Goal: Answer question/provide support: Share knowledge or assist other users

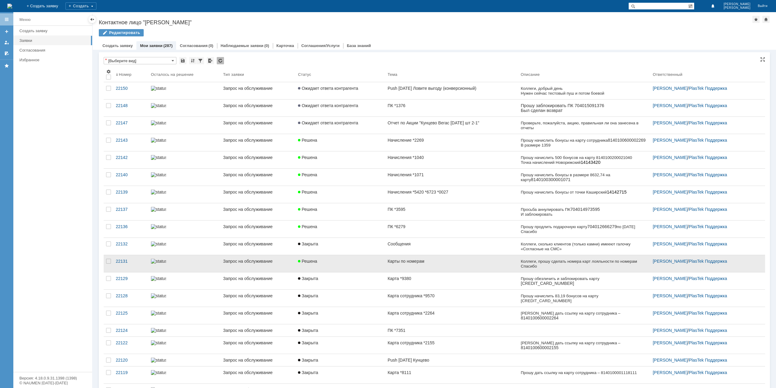
click at [416, 260] on div "Карты по номерам" at bounding box center [452, 261] width 128 height 5
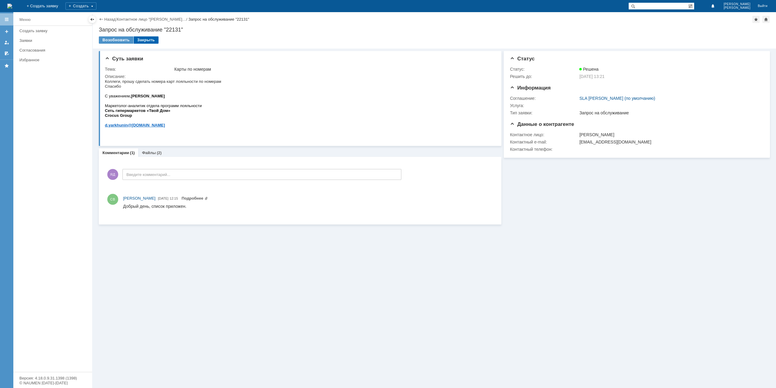
click at [143, 39] on div "Закрыть" at bounding box center [146, 39] width 25 height 7
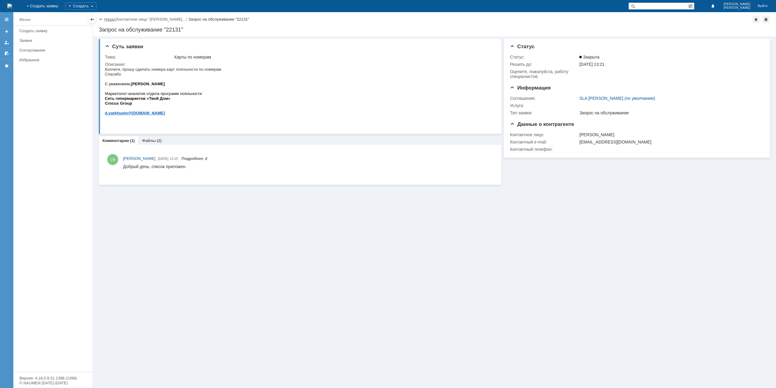
click at [104, 18] on link "Назад" at bounding box center [109, 19] width 11 height 5
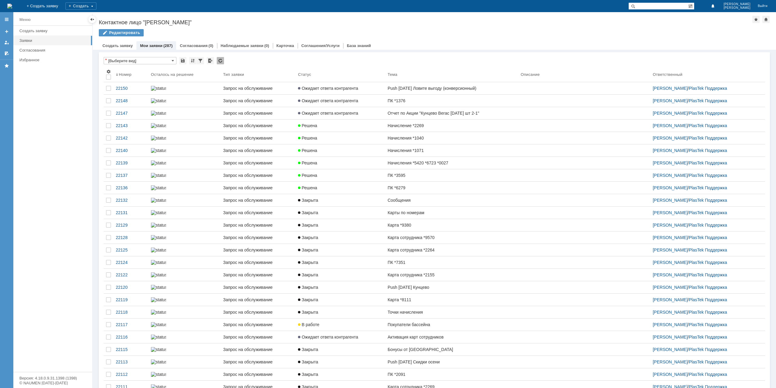
click at [403, 181] on link "ПК *3595" at bounding box center [451, 175] width 133 height 12
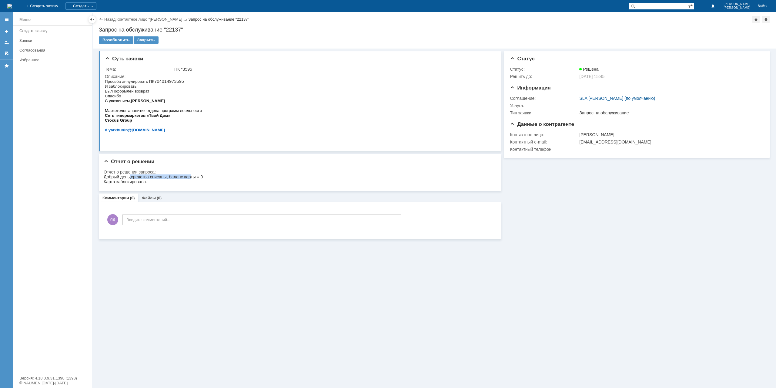
drag, startPoint x: 130, startPoint y: 175, endPoint x: 191, endPoint y: 176, distance: 61.6
click at [191, 176] on div "Добрый день,средства списаны, баланс карты = 0 Карта заблокирована." at bounding box center [153, 179] width 99 height 10
click at [192, 176] on div "Добрый день,средства списаны, баланс карты = 0 Карта заблокирована." at bounding box center [153, 179] width 99 height 10
click at [146, 42] on div "Закрыть" at bounding box center [146, 39] width 25 height 7
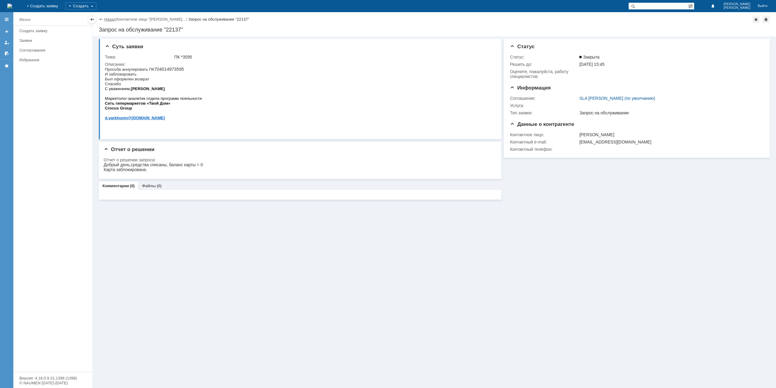
click at [108, 19] on link "Назад" at bounding box center [109, 19] width 11 height 5
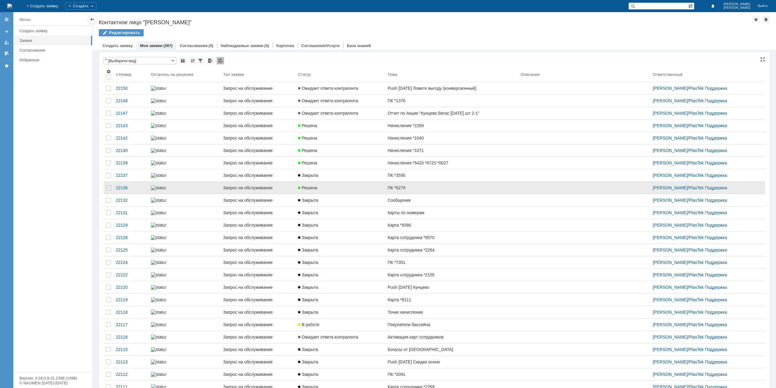
click at [385, 194] on link "ПК *6279" at bounding box center [451, 188] width 133 height 12
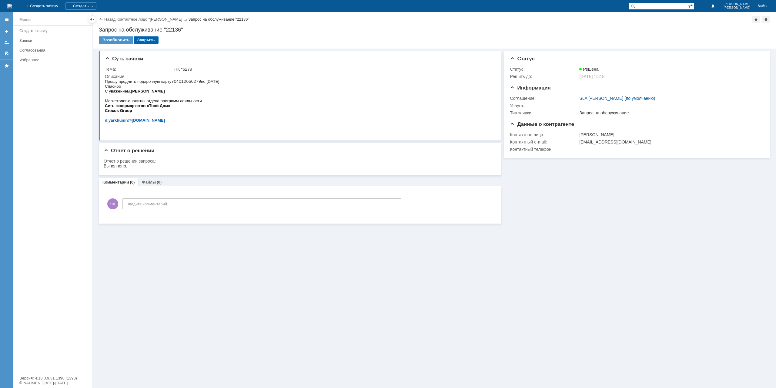
click at [145, 36] on div "Закрыть" at bounding box center [146, 39] width 25 height 7
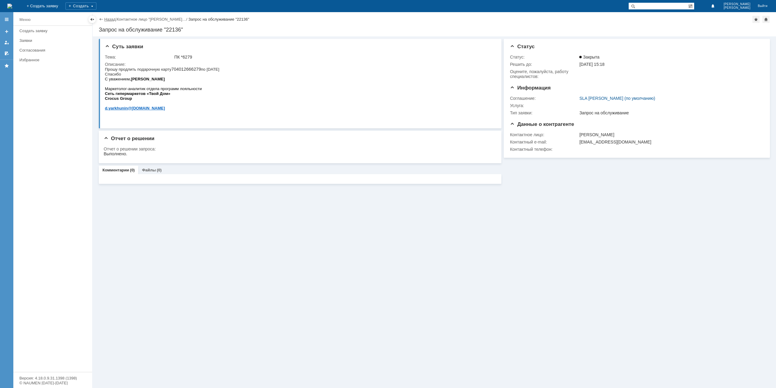
click at [109, 18] on link "Назад" at bounding box center [109, 19] width 11 height 5
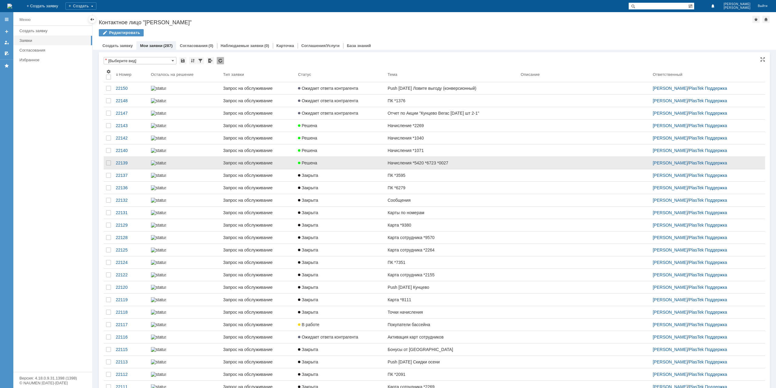
click at [409, 169] on link "Начисления *5420 *6723 *0027" at bounding box center [451, 163] width 133 height 12
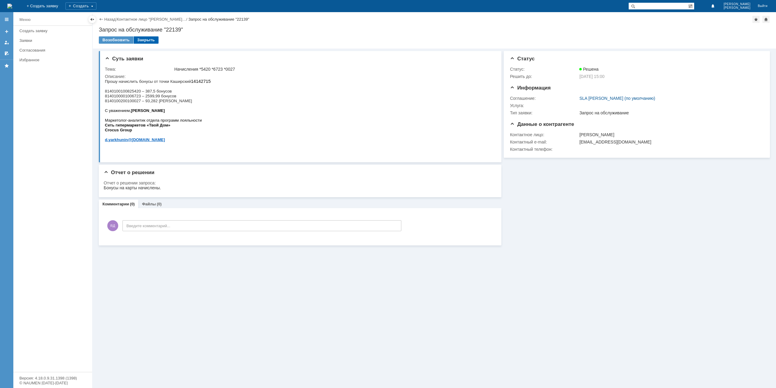
click at [141, 40] on div "Закрыть" at bounding box center [146, 39] width 25 height 7
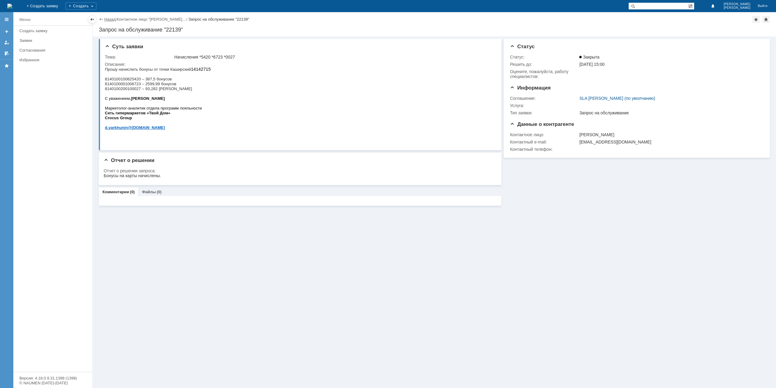
click at [109, 19] on link "Назад" at bounding box center [109, 19] width 11 height 5
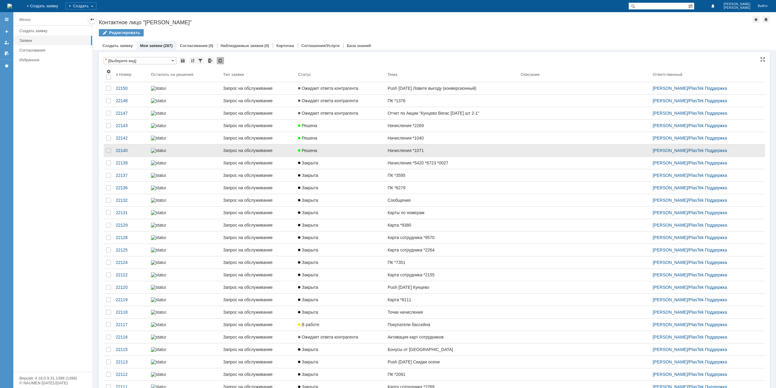
click at [408, 157] on link "Начисления *1071" at bounding box center [451, 150] width 133 height 12
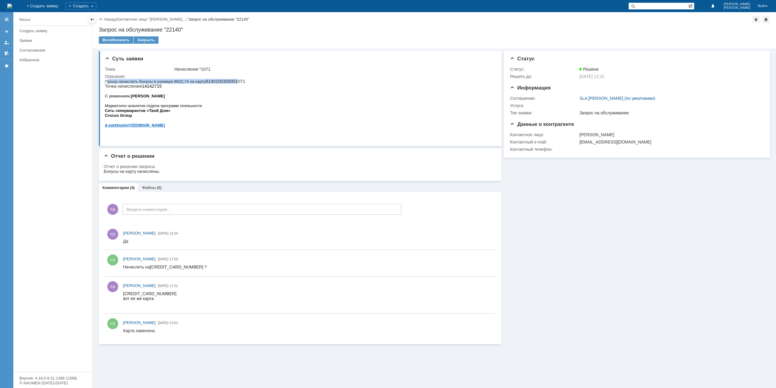
drag, startPoint x: 107, startPoint y: 79, endPoint x: 237, endPoint y: 82, distance: 130.4
click at [237, 82] on p "Прошу начислить бонусы в размере 8632,74 на карту 8140100300001071 Точка начисл…" at bounding box center [175, 84] width 140 height 10
click at [218, 89] on p "Прошу начислить бонусы в размере 8632,74 на карту 8140100300001071 Точка начисл…" at bounding box center [175, 84] width 140 height 10
click at [147, 41] on div "Закрыть" at bounding box center [146, 39] width 25 height 7
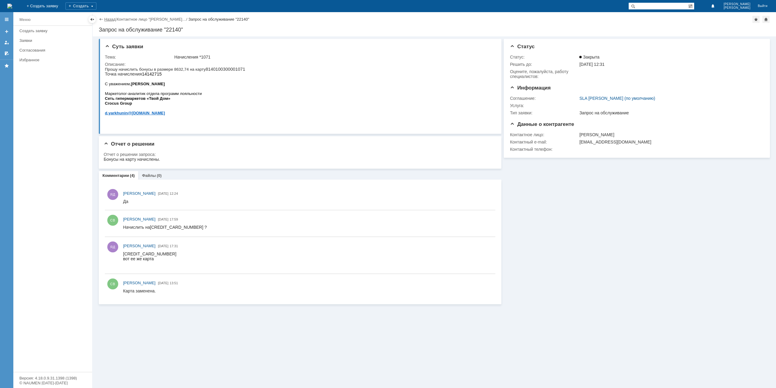
click at [109, 18] on link "Назад" at bounding box center [109, 19] width 11 height 5
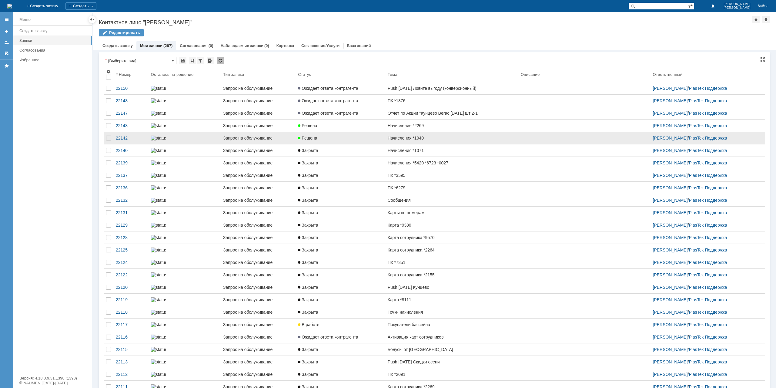
click at [430, 140] on div "Начисления *1040" at bounding box center [452, 138] width 128 height 5
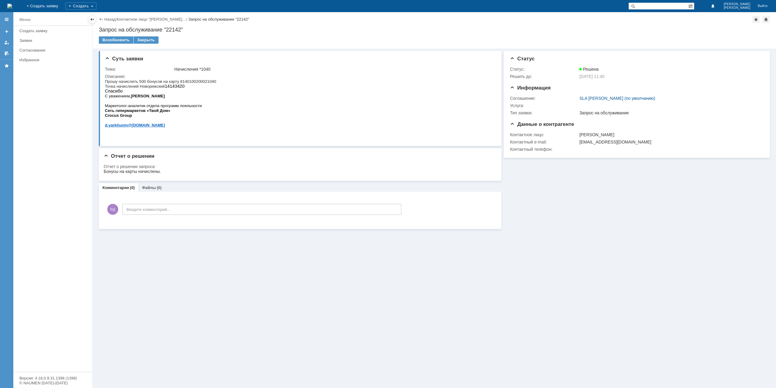
drag, startPoint x: 206, startPoint y: 160, endPoint x: 194, endPoint y: 85, distance: 75.9
click at [194, 85] on p "Точка начислений Новорижский 14143420 [GEOGRAPHIC_DATA]" at bounding box center [160, 89] width 111 height 10
click at [147, 40] on div "Закрыть" at bounding box center [146, 39] width 25 height 7
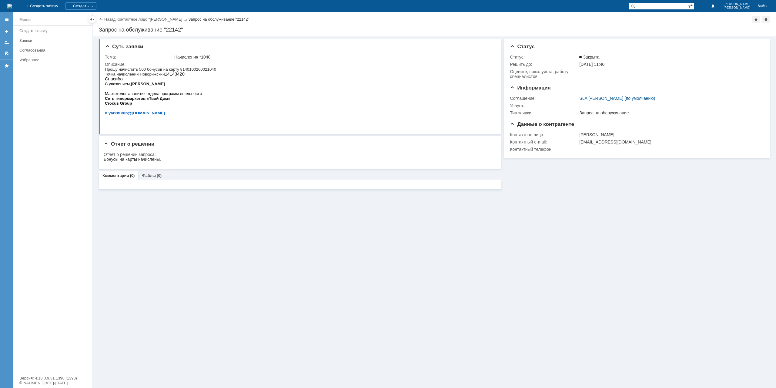
click at [108, 18] on link "Назад" at bounding box center [109, 19] width 11 height 5
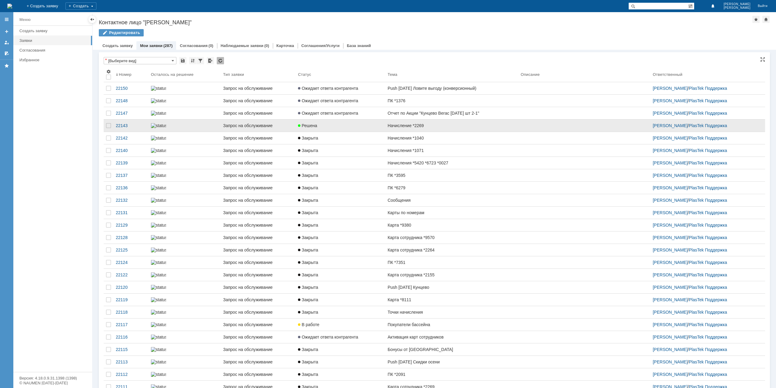
click at [429, 132] on link "Начисление *2269" at bounding box center [451, 126] width 133 height 12
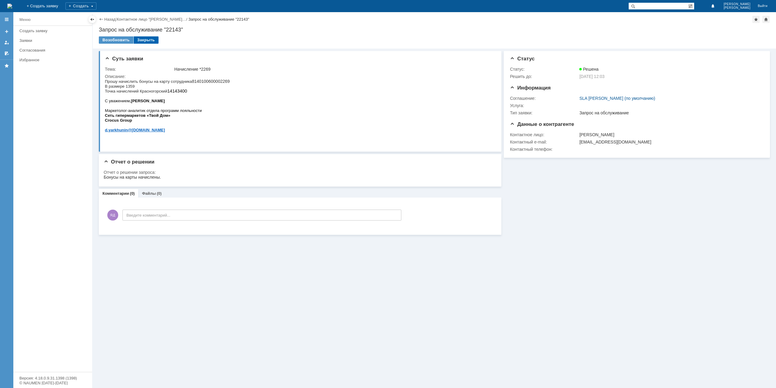
click at [146, 40] on div "Закрыть" at bounding box center [146, 39] width 25 height 7
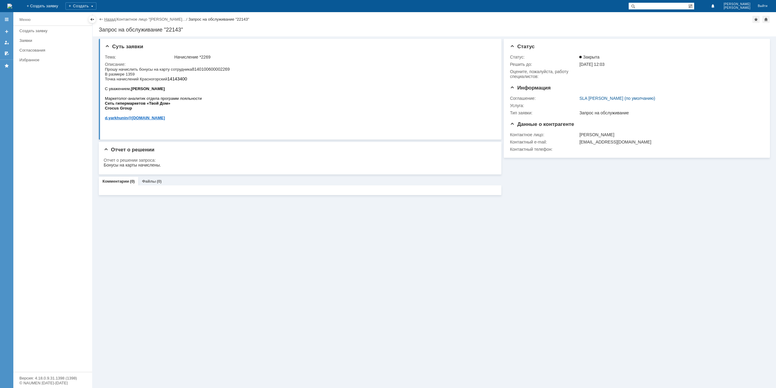
click at [109, 21] on link "Назад" at bounding box center [109, 19] width 11 height 5
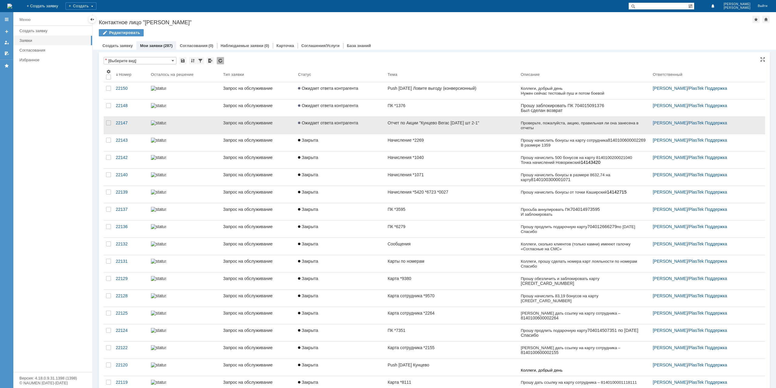
click at [433, 125] on div "Отчет по Акции "Кунцево Вегас [DATE] шт 2-1"" at bounding box center [452, 122] width 128 height 5
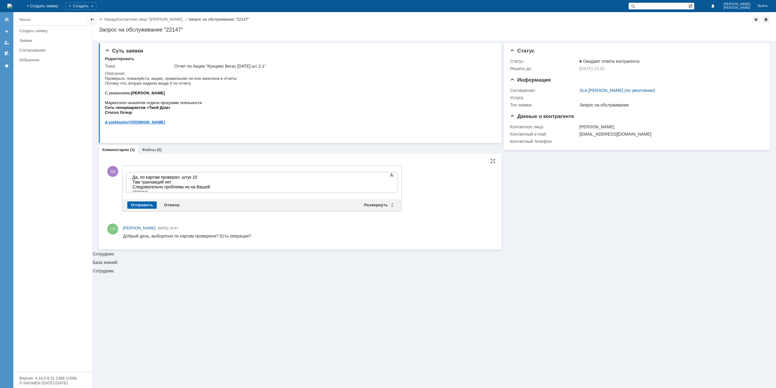
click at [153, 206] on div "Отправить" at bounding box center [141, 204] width 29 height 7
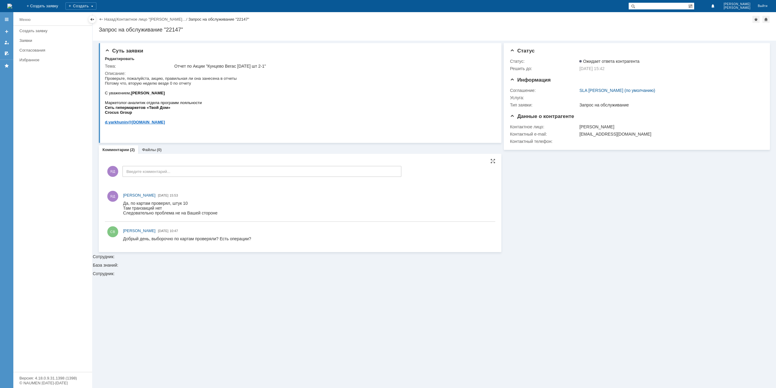
click at [108, 19] on link "Назад" at bounding box center [109, 19] width 11 height 5
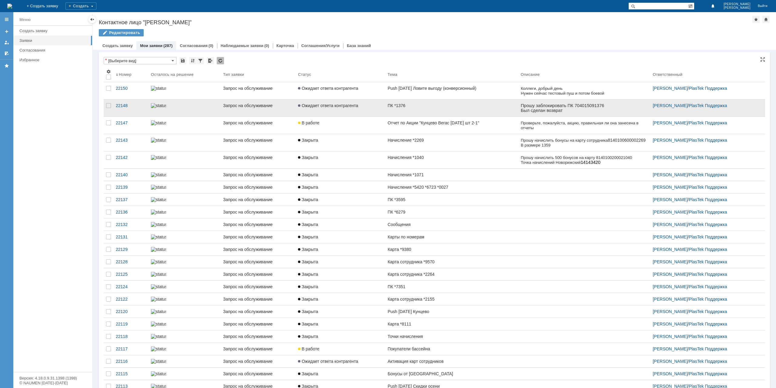
click at [437, 106] on div "ПК *1376" at bounding box center [452, 105] width 128 height 5
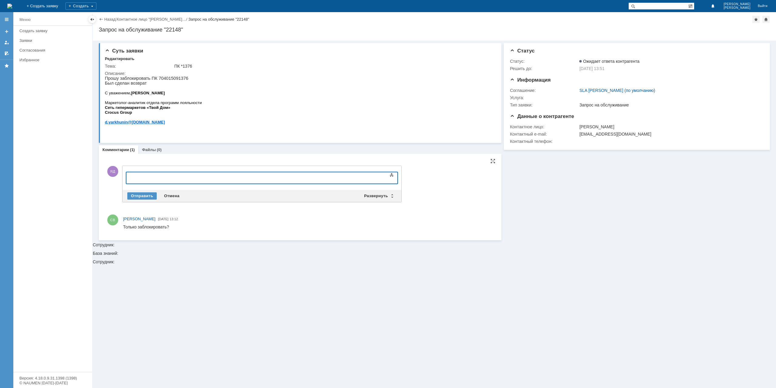
click at [102, 18] on div "Назад" at bounding box center [107, 19] width 17 height 5
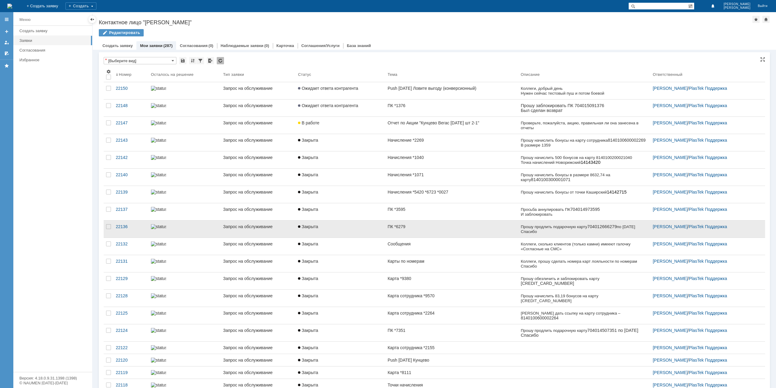
click at [418, 232] on link "ПК *6279" at bounding box center [451, 229] width 133 height 17
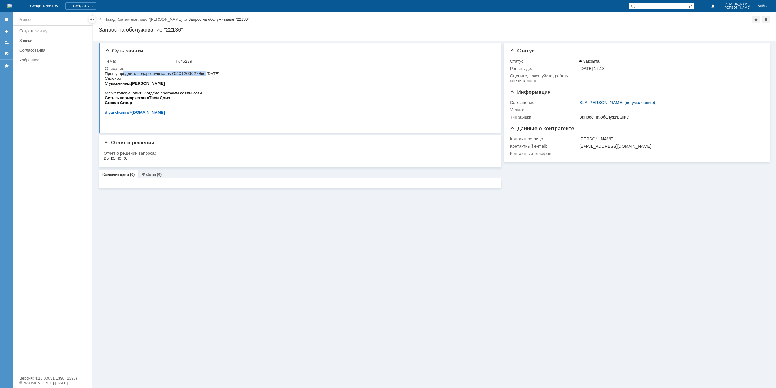
drag, startPoint x: 122, startPoint y: 73, endPoint x: 203, endPoint y: 73, distance: 81.3
click at [203, 73] on p "Прошу продлить подарочную карту 704012666279 по [DATE] Спасибо" at bounding box center [162, 76] width 114 height 10
click at [111, 20] on link "Назад" at bounding box center [109, 19] width 11 height 5
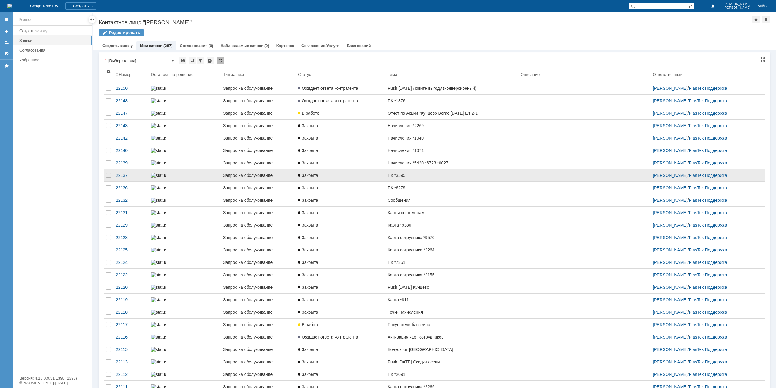
click at [414, 181] on link "ПК *3595" at bounding box center [451, 175] width 133 height 12
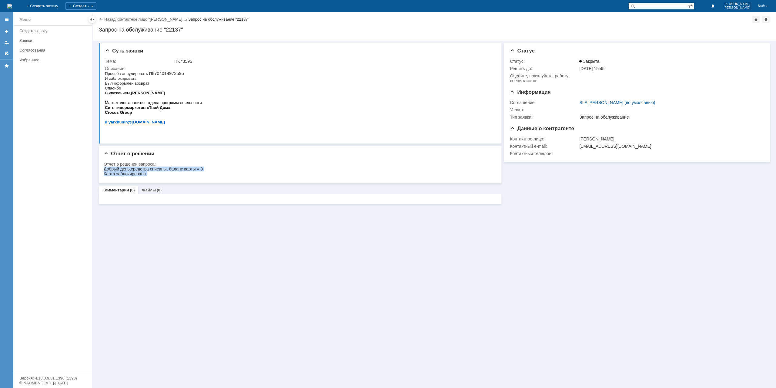
drag, startPoint x: 154, startPoint y: 176, endPoint x: 205, endPoint y: 331, distance: 163.0
click at [104, 167] on html "Добрый день,средства списаны, баланс карты = 0 Карта заблокирована." at bounding box center [298, 172] width 389 height 10
click at [109, 18] on link "Назад" at bounding box center [109, 19] width 11 height 5
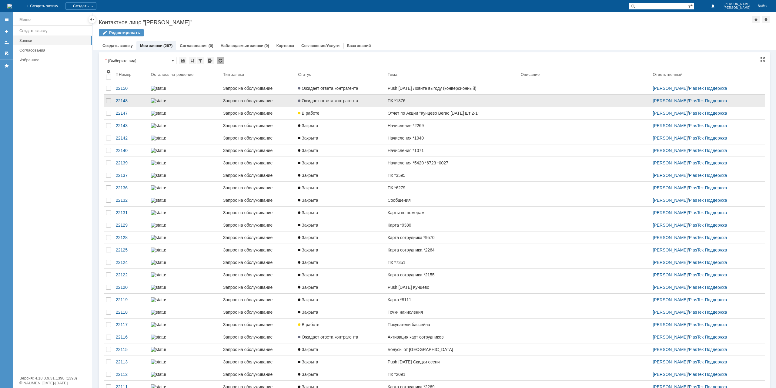
click at [409, 105] on link "ПК *1376" at bounding box center [451, 101] width 133 height 12
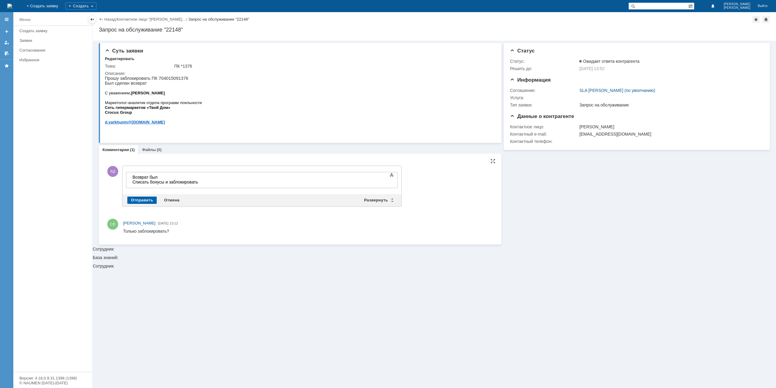
click at [147, 199] on div "Отправить" at bounding box center [141, 200] width 29 height 7
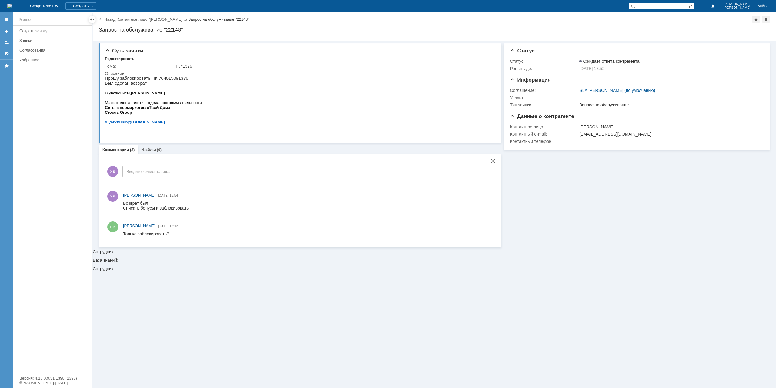
click at [108, 22] on div "Назад | Контактное лицо "[PERSON_NAME]… / Запрос на обслуживание "22148"" at bounding box center [435, 19] width 672 height 7
click at [110, 19] on link "Назад" at bounding box center [109, 19] width 11 height 5
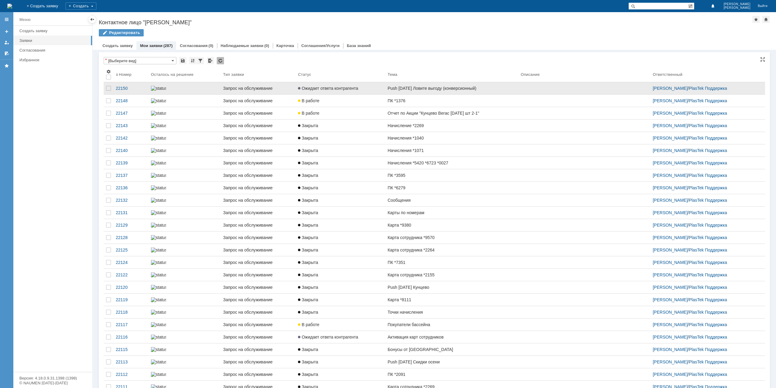
click at [419, 89] on div "Push [DATE] Ловите выгоду (конверсионный)" at bounding box center [452, 88] width 128 height 5
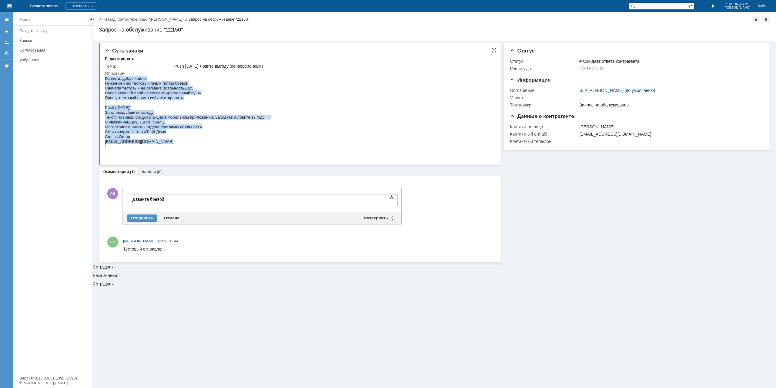
drag, startPoint x: 272, startPoint y: 122, endPoint x: 103, endPoint y: 116, distance: 169.7
click at [105, 116] on html "Коллеги, добрый день Нужен сейчас тестовый пуш и потом боевой Сначала тестовый …" at bounding box center [299, 112] width 388 height 73
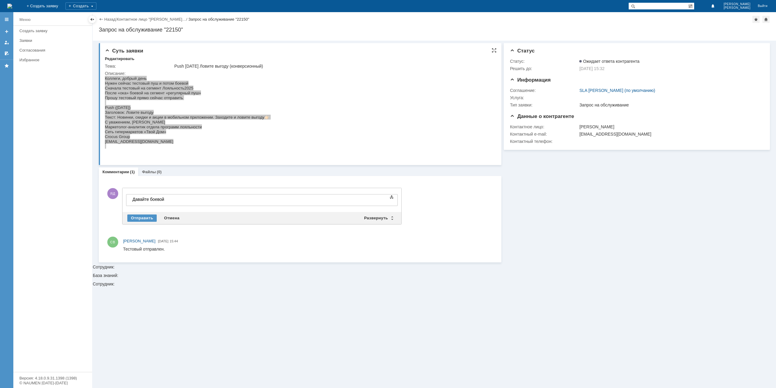
click at [103, 116] on div "Суть заявки Редактировать Тема: Push [DATE] Ловите выгоду (конверсионный) Описа…" at bounding box center [300, 104] width 403 height 122
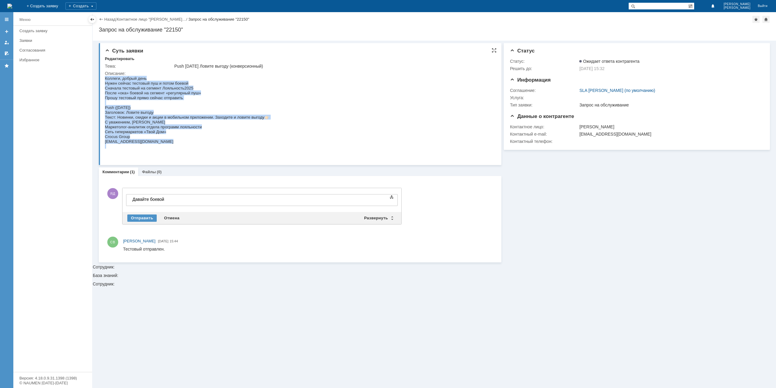
click at [132, 115] on span "Заголовок: Ловите выгоду" at bounding box center [129, 112] width 49 height 5
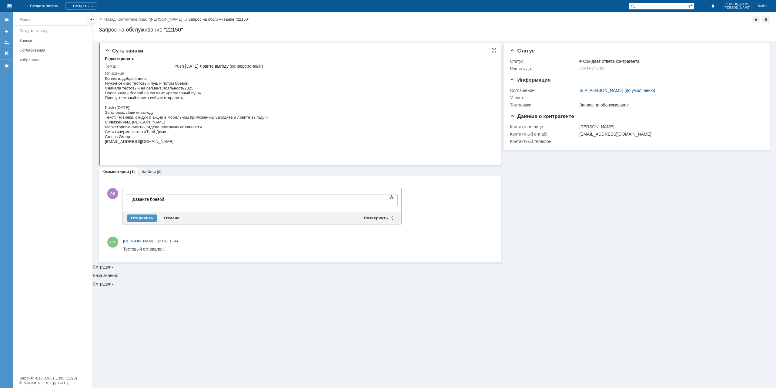
click at [116, 115] on span "Заголовок: Ловите выгоду" at bounding box center [129, 112] width 49 height 5
drag, startPoint x: 106, startPoint y: 116, endPoint x: 268, endPoint y: 123, distance: 162.7
click at [268, 123] on div "Коллеги, добрый день Нужен сейчас тестовый пуш и потом боевой Сначала тестовый …" at bounding box center [187, 112] width 165 height 73
copy div "Заголовок: Ловите выгоду Текст: [PERSON_NAME], скидки и акции в мобильном прило…"
click at [144, 217] on div "Отправить" at bounding box center [141, 217] width 29 height 7
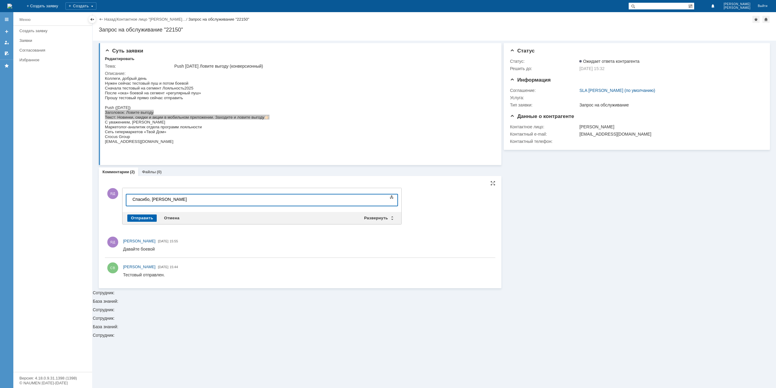
click at [151, 217] on div "Отправить" at bounding box center [141, 217] width 29 height 7
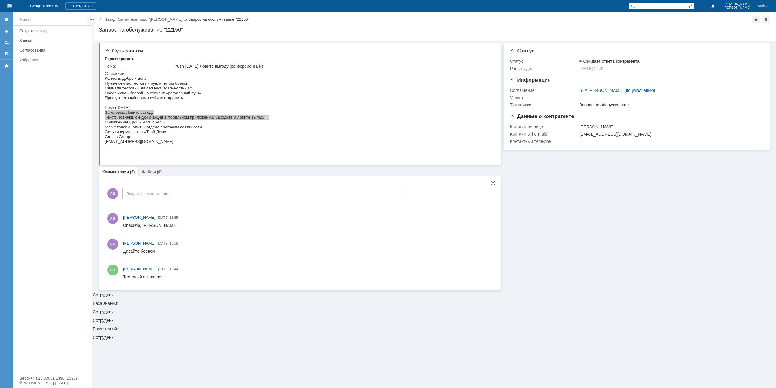
click at [109, 22] on link "Назад" at bounding box center [109, 19] width 11 height 5
